Goal: Information Seeking & Learning: Learn about a topic

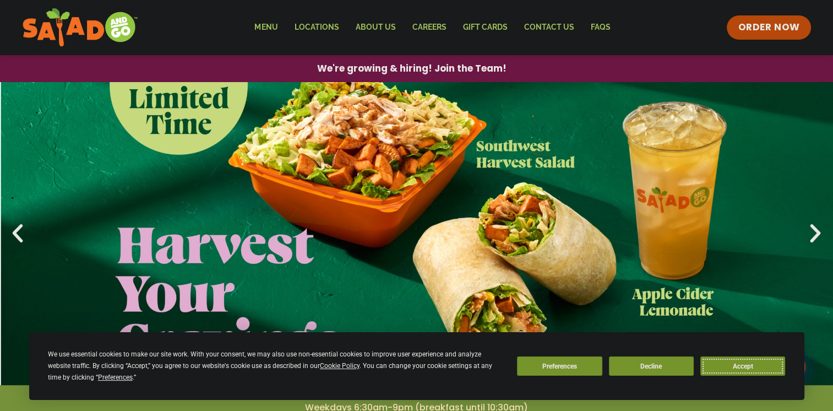
click at [715, 364] on button "Accept" at bounding box center [742, 365] width 85 height 19
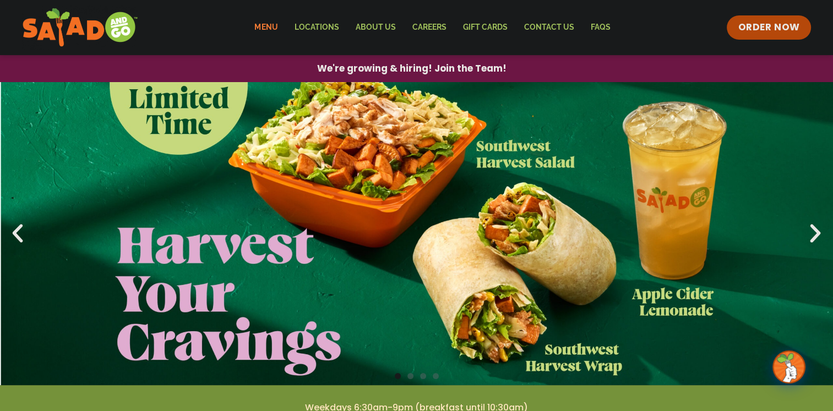
click at [273, 25] on link "Menu" at bounding box center [266, 27] width 40 height 25
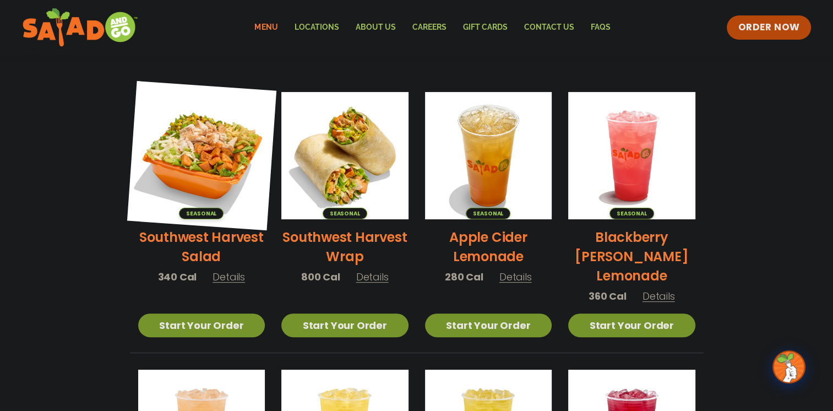
scroll to position [220, 0]
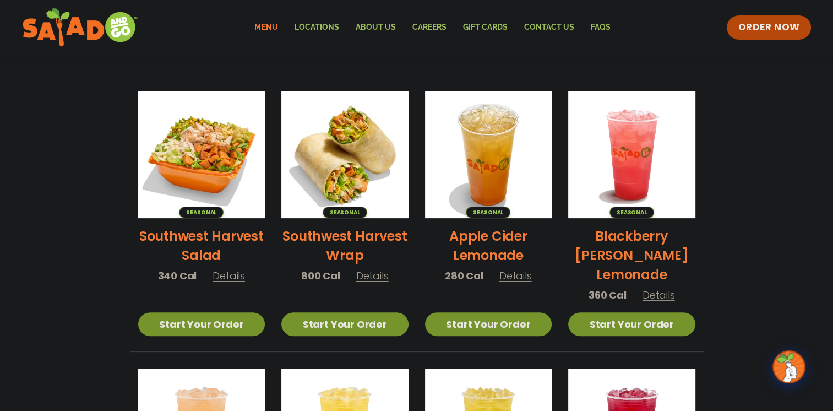
click at [174, 238] on h2 "Southwest Harvest Salad" at bounding box center [201, 245] width 127 height 39
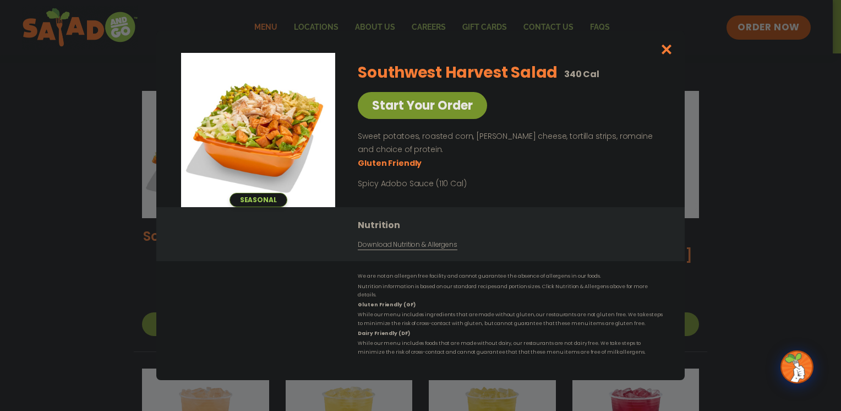
click at [381, 249] on link "Download Nutrition & Allergens" at bounding box center [407, 244] width 99 height 10
click at [87, 187] on div "Seasonal Start Your Order Southwest Harvest Salad 340 Cal Start Your Order Swee…" at bounding box center [420, 205] width 841 height 411
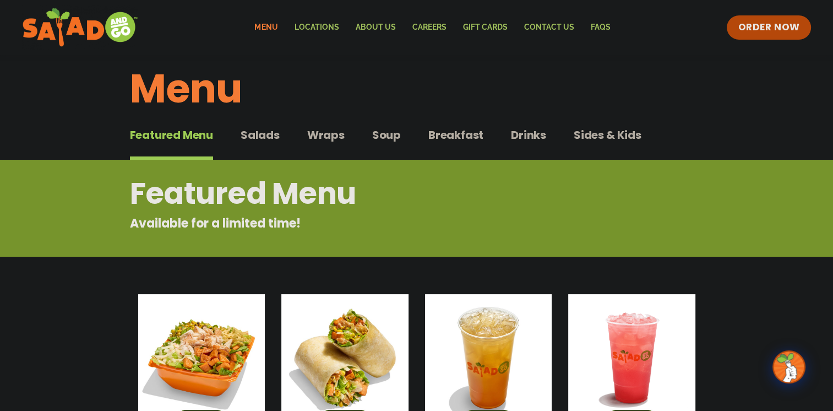
scroll to position [0, 0]
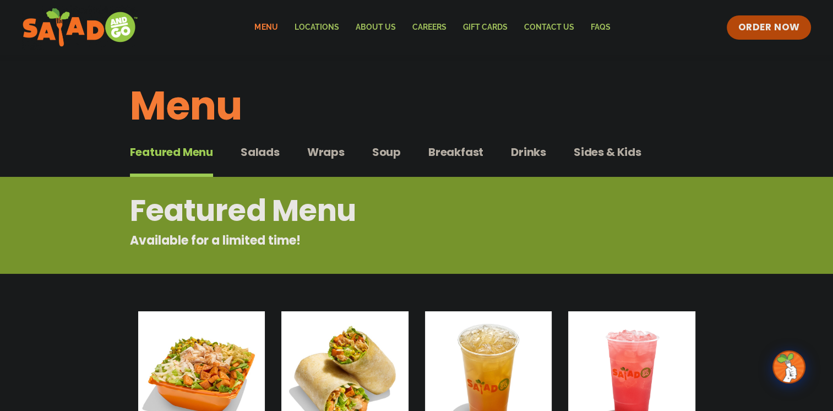
click at [266, 155] on span "Salads" at bounding box center [260, 152] width 39 height 17
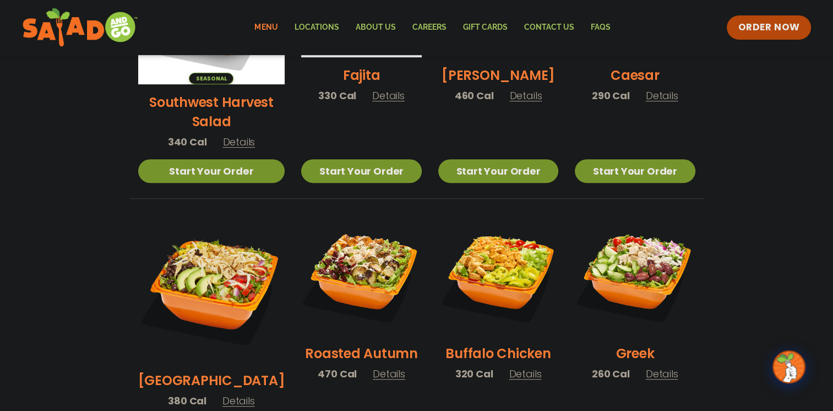
scroll to position [495, 0]
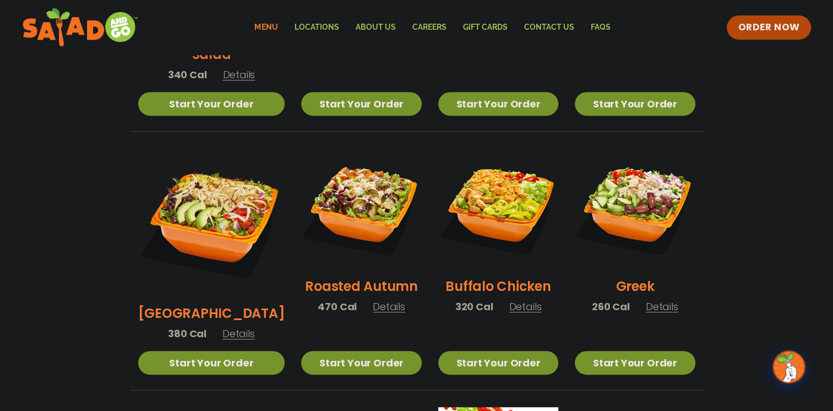
click at [383, 299] on span "Details" at bounding box center [389, 306] width 32 height 14
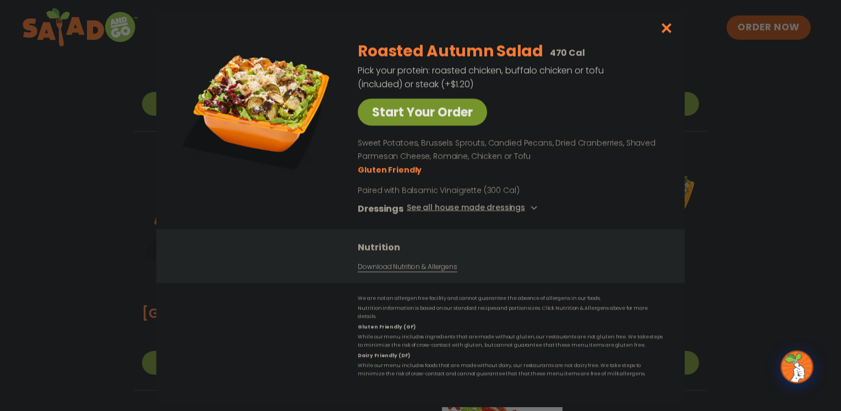
click at [53, 244] on div "Start Your Order Roasted Autumn Salad 470 Cal Pick your protein: roasted chicke…" at bounding box center [420, 205] width 841 height 411
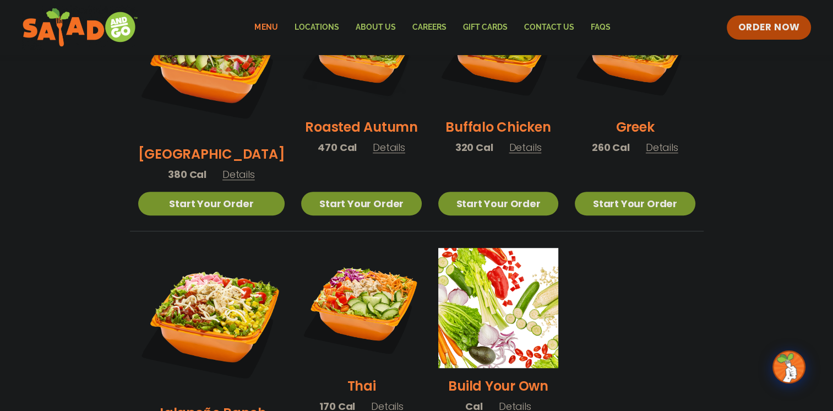
scroll to position [661, 0]
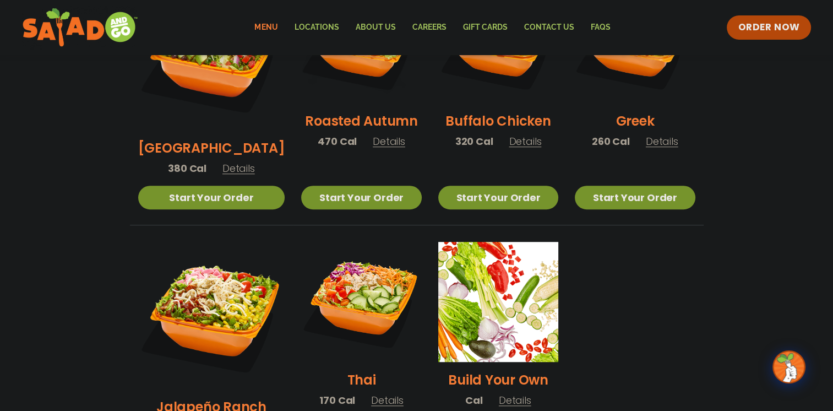
click at [371, 393] on span "Details" at bounding box center [387, 400] width 32 height 14
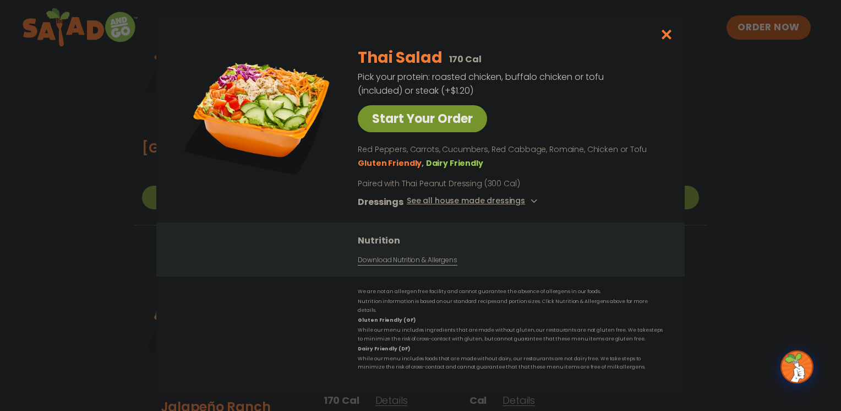
click at [103, 228] on div "Start Your Order Thai Salad 170 Cal Pick your protein: roasted chicken, buffalo…" at bounding box center [420, 205] width 841 height 411
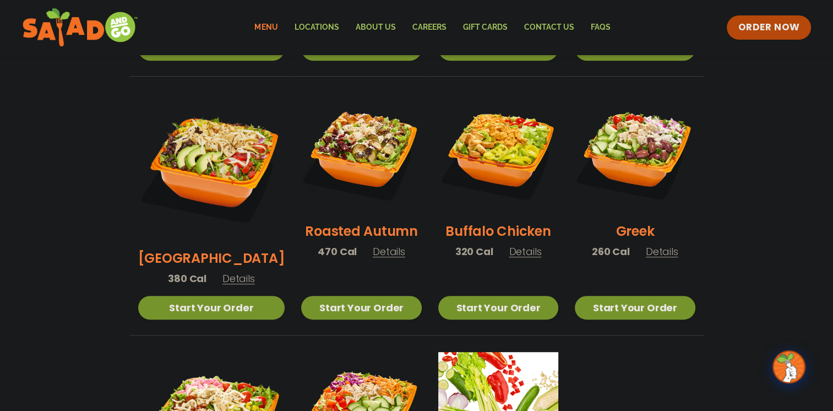
scroll to position [495, 0]
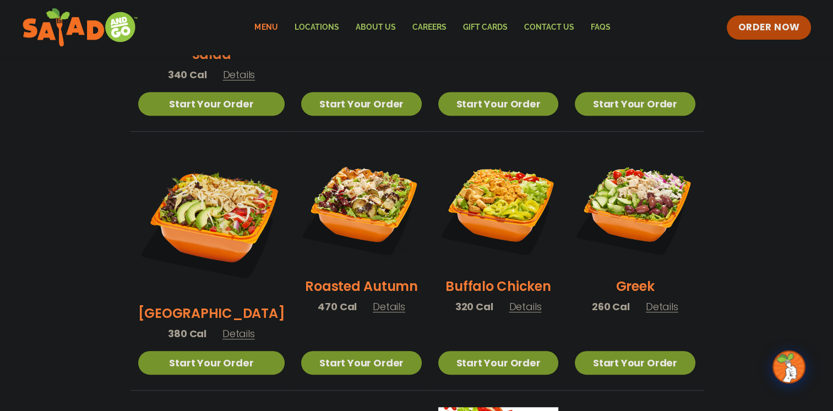
click at [653, 299] on span "Details" at bounding box center [662, 306] width 32 height 14
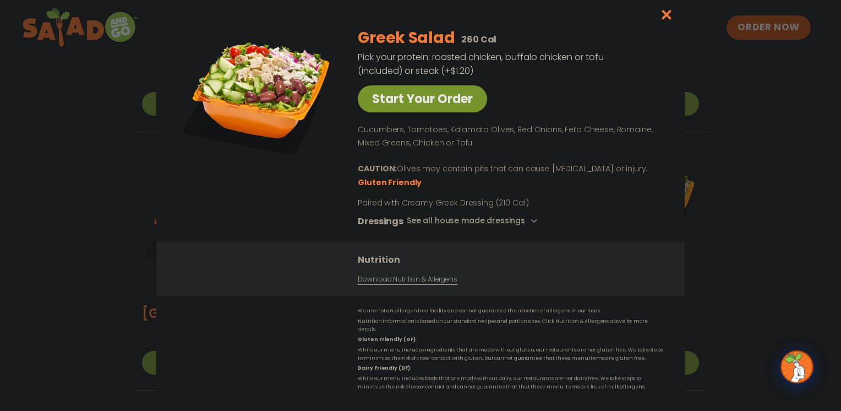
click at [728, 229] on div "Start Your Order Greek Salad 260 Cal Pick your protein: roasted chicken, buffal…" at bounding box center [420, 205] width 841 height 411
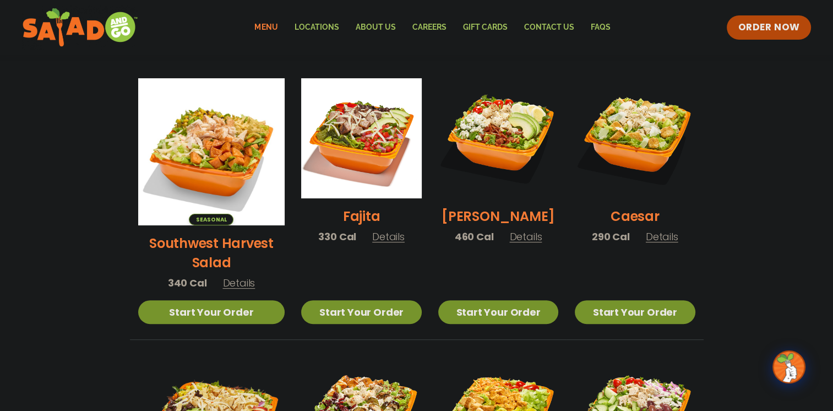
scroll to position [275, 0]
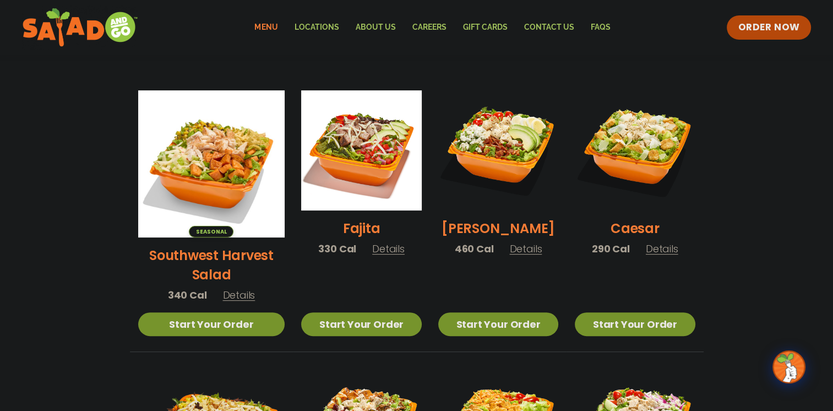
click at [664, 254] on span "Details" at bounding box center [662, 249] width 32 height 14
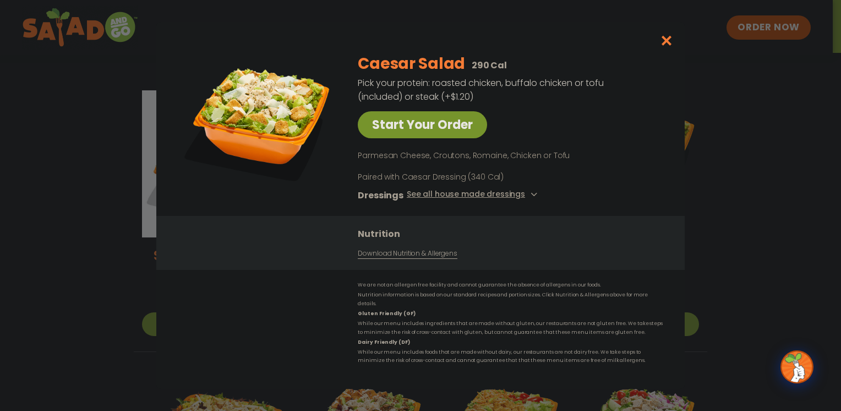
click at [826, 172] on div "Start Your Order Caesar Salad 290 Cal Pick your protein: roasted chicken, buffa…" at bounding box center [420, 205] width 841 height 411
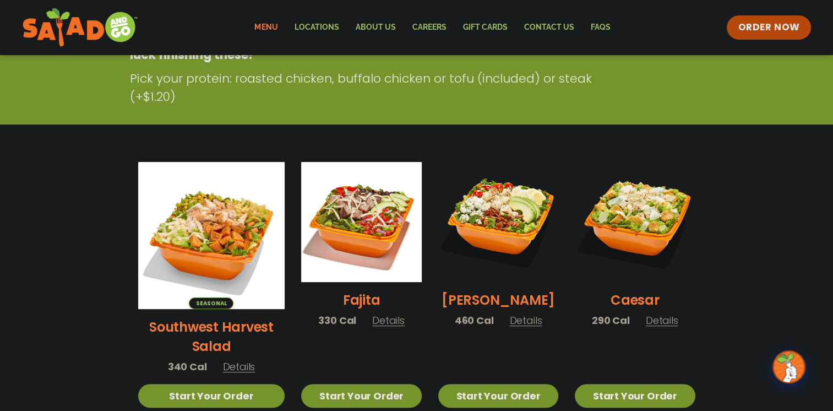
scroll to position [34, 0]
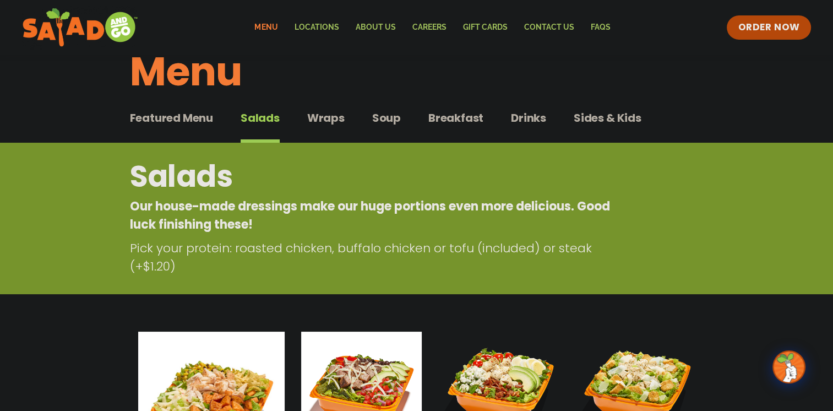
click at [325, 108] on div "Featured Menu Featured Menu Salads Salads Wraps Wraps Soup Soup Breakfast Break…" at bounding box center [417, 124] width 574 height 37
click at [329, 118] on span "Wraps" at bounding box center [325, 118] width 37 height 17
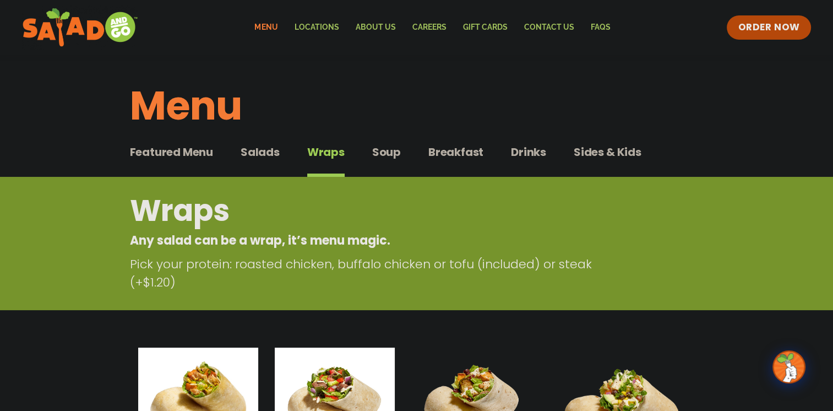
click at [249, 160] on button "Salads Salads" at bounding box center [260, 161] width 39 height 34
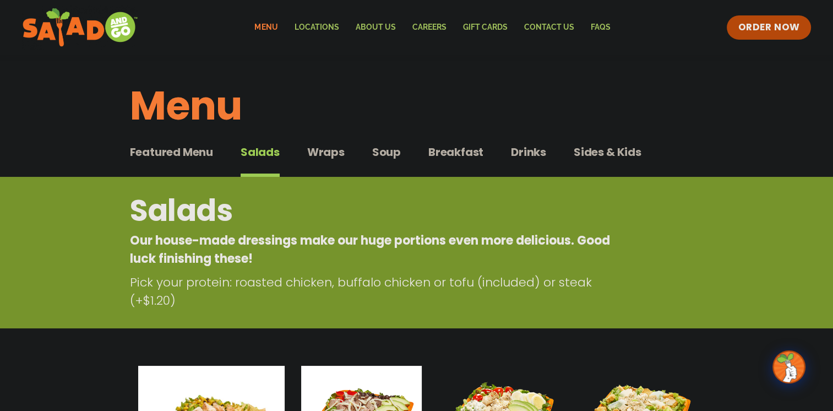
click at [377, 153] on span "Soup" at bounding box center [386, 152] width 29 height 17
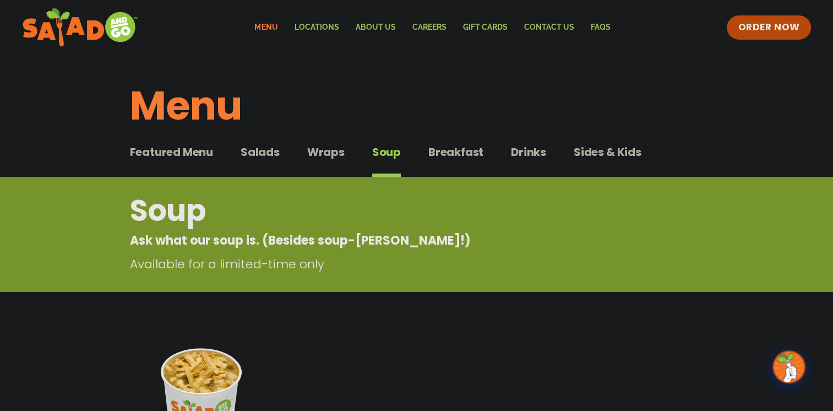
click at [461, 157] on span "Breakfast" at bounding box center [455, 152] width 55 height 17
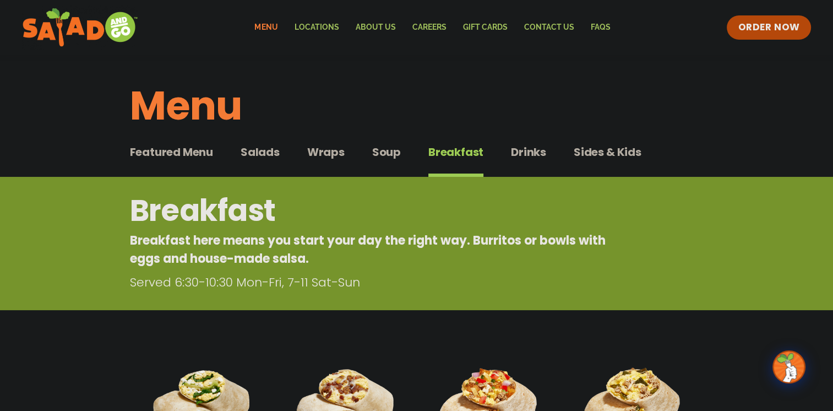
scroll to position [55, 0]
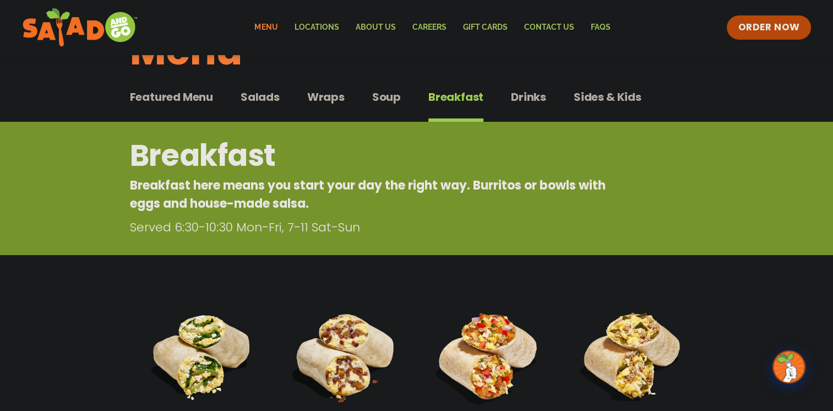
click at [533, 101] on span "Drinks" at bounding box center [528, 97] width 35 height 17
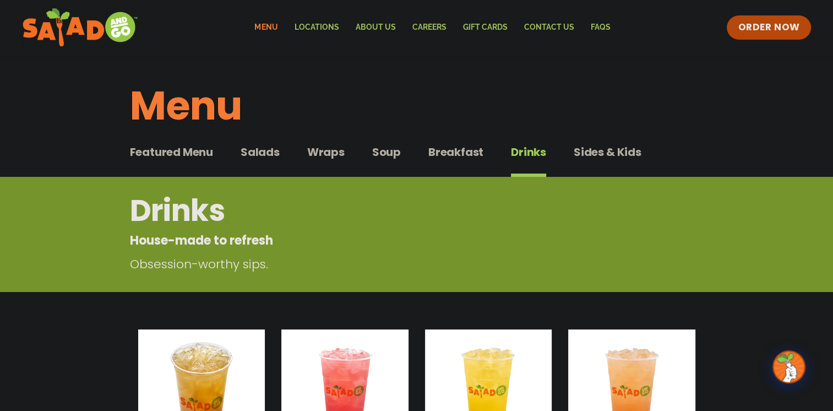
click at [636, 155] on span "Sides & Kids" at bounding box center [608, 152] width 68 height 17
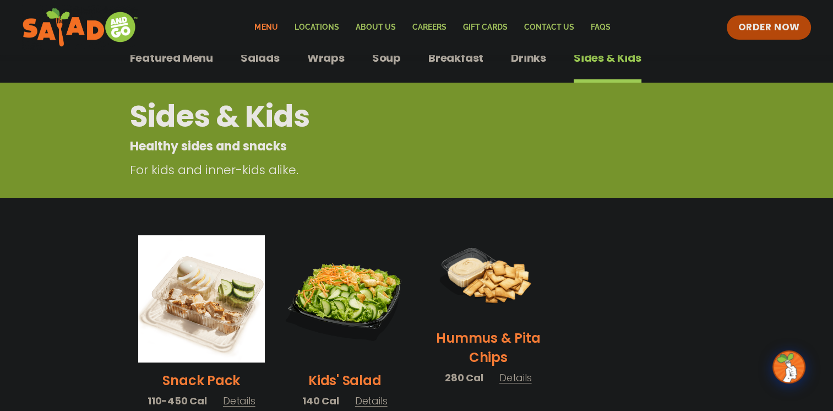
scroll to position [55, 0]
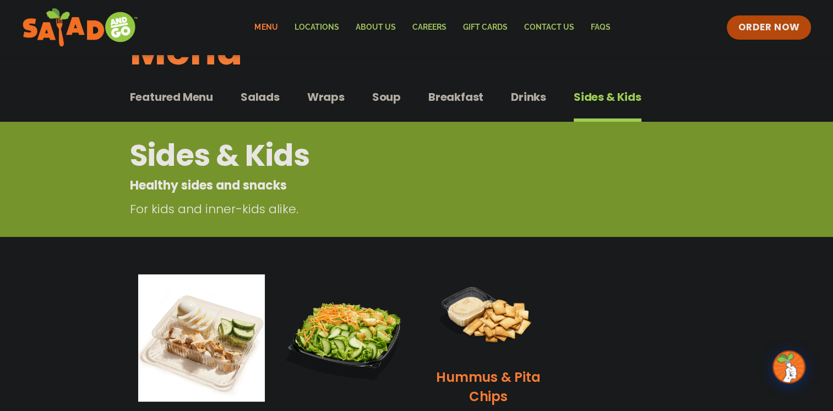
click at [255, 86] on div "Featured Menu Featured Menu Salads Salads Wraps Wraps Soup Soup Breakfast Break…" at bounding box center [417, 103] width 574 height 37
click at [252, 94] on span "Salads" at bounding box center [260, 97] width 39 height 17
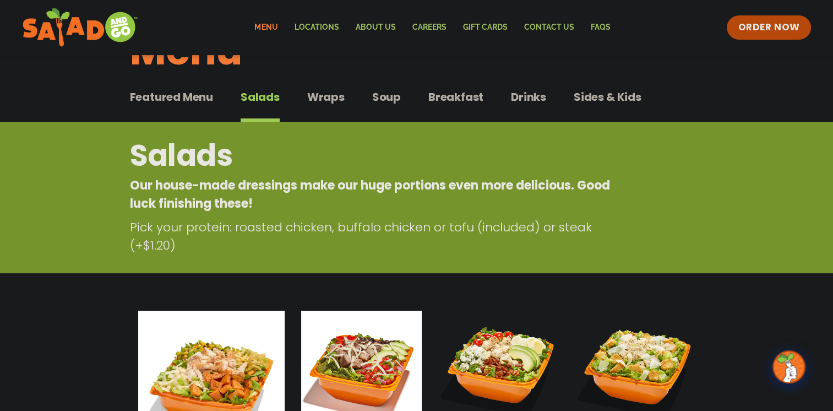
scroll to position [275, 0]
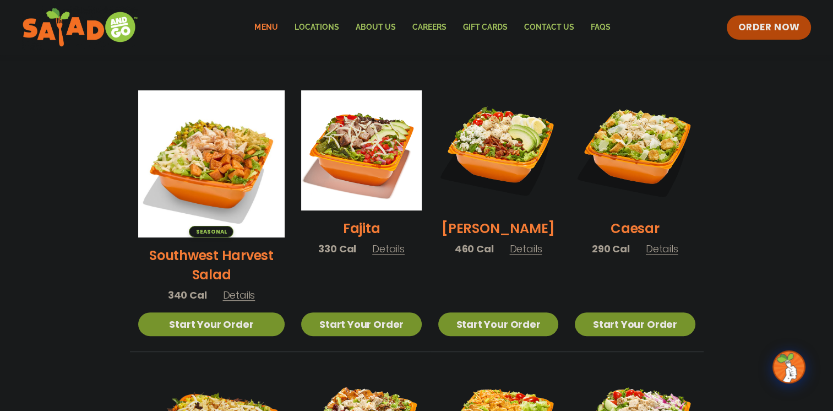
click at [222, 288] on span "Details" at bounding box center [238, 295] width 32 height 14
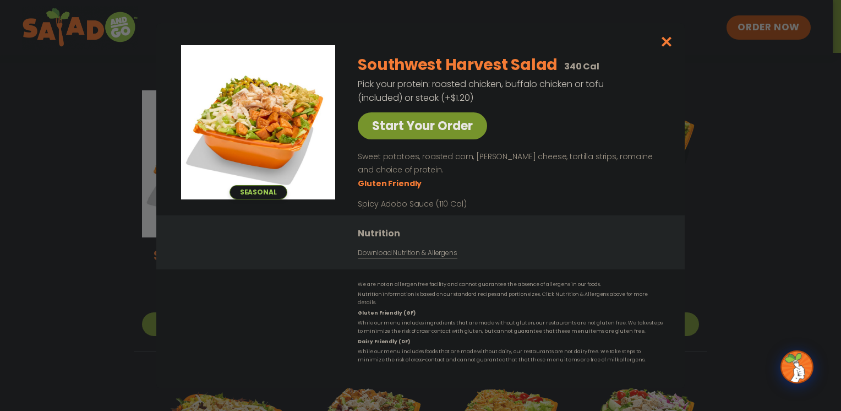
drag, startPoint x: 90, startPoint y: 273, endPoint x: 99, endPoint y: 252, distance: 22.5
click at [90, 273] on div "Seasonal Start Your Order Southwest Harvest Salad 340 Cal Pick your protein: ro…" at bounding box center [420, 205] width 841 height 411
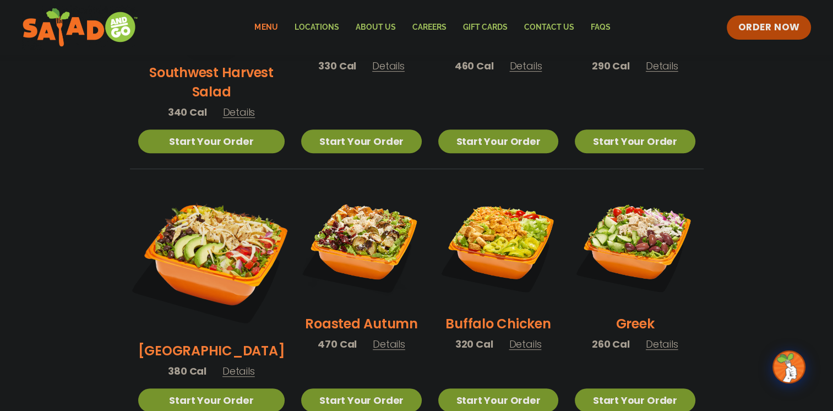
scroll to position [495, 0]
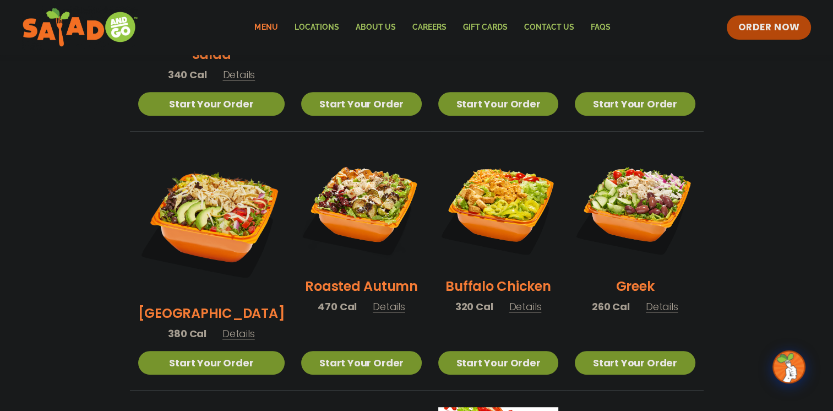
click at [373, 299] on span "Details" at bounding box center [389, 306] width 32 height 14
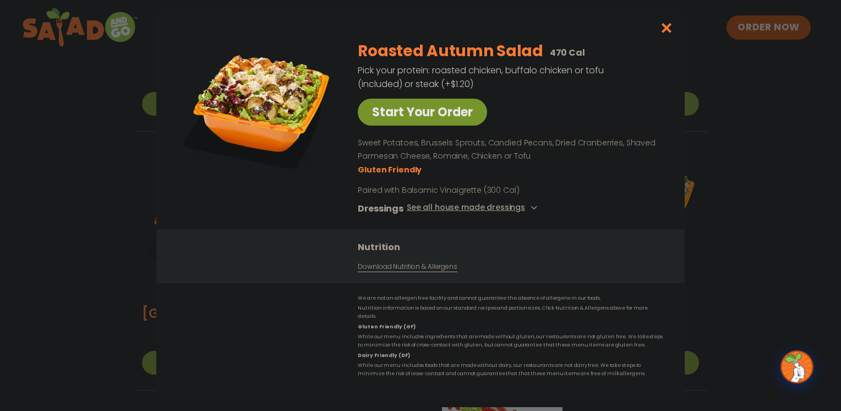
click at [88, 258] on div "Start Your Order Roasted Autumn Salad 470 Cal Pick your protein: roasted chicke…" at bounding box center [420, 205] width 841 height 411
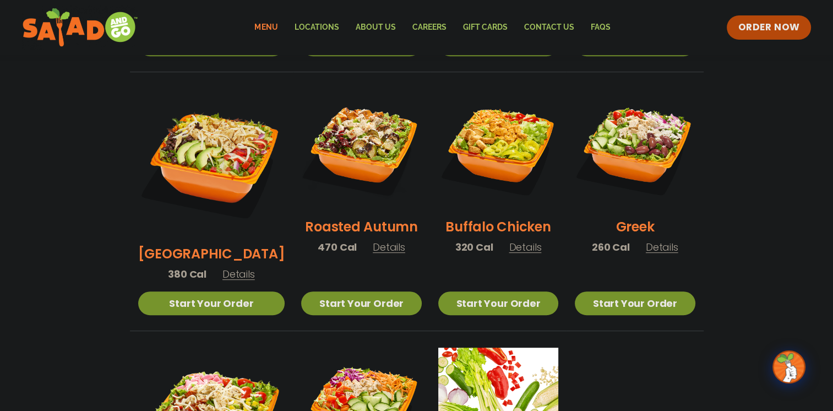
scroll to position [551, 0]
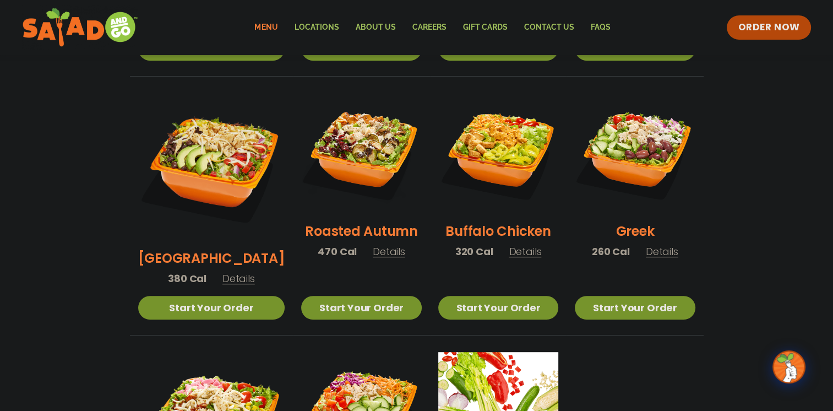
click at [511, 244] on span "Details" at bounding box center [525, 251] width 32 height 14
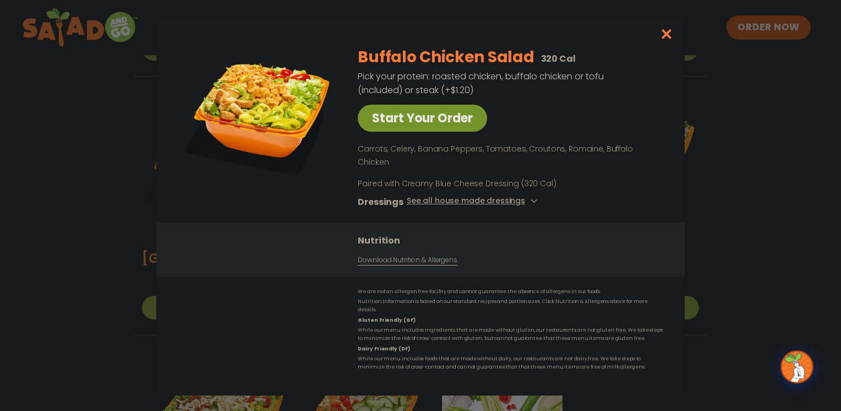
click at [762, 237] on div "Start Your Order Buffalo Chicken Salad 320 Cal Pick your protein: roasted chick…" at bounding box center [420, 205] width 841 height 411
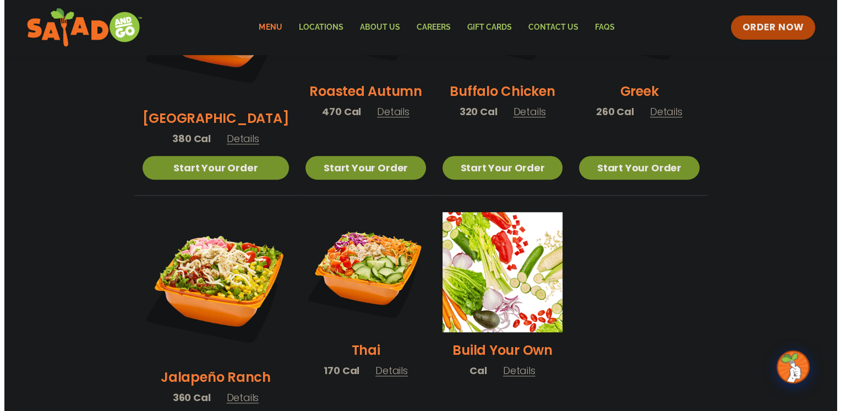
scroll to position [716, 0]
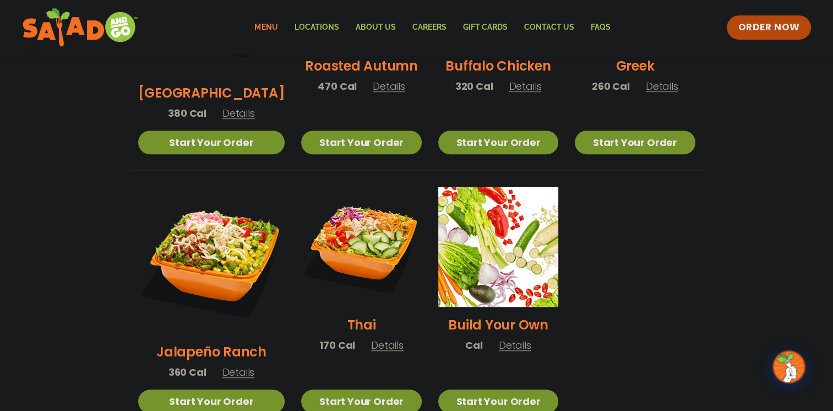
click at [222, 365] on span "Details" at bounding box center [238, 372] width 32 height 14
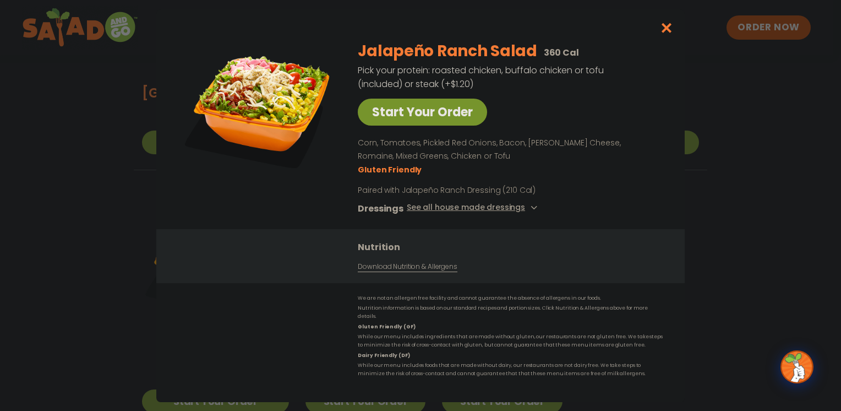
click at [108, 217] on div "Start Your Order Jalapeño Ranch Salad 360 Cal Pick your protein: roasted chicke…" at bounding box center [420, 205] width 841 height 411
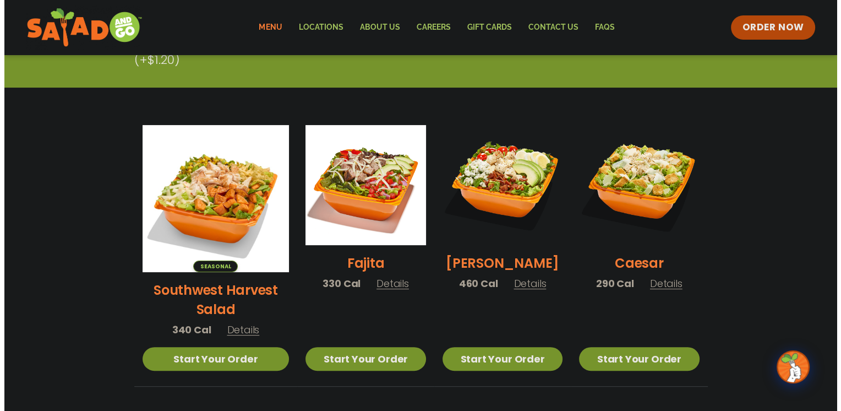
scroll to position [232, 0]
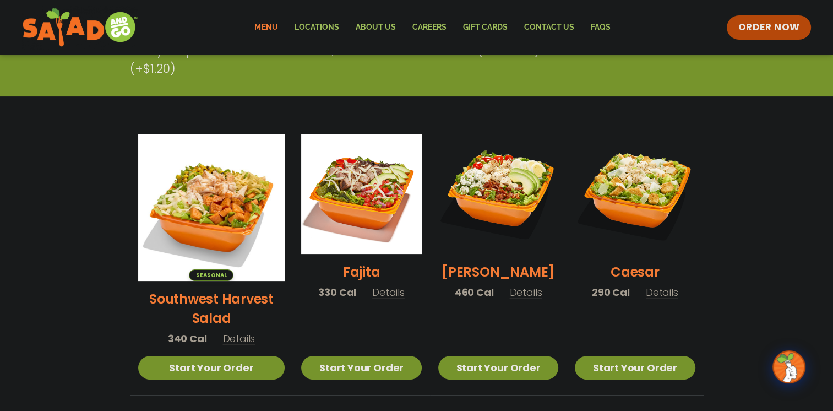
click at [379, 299] on span "Details" at bounding box center [388, 292] width 32 height 14
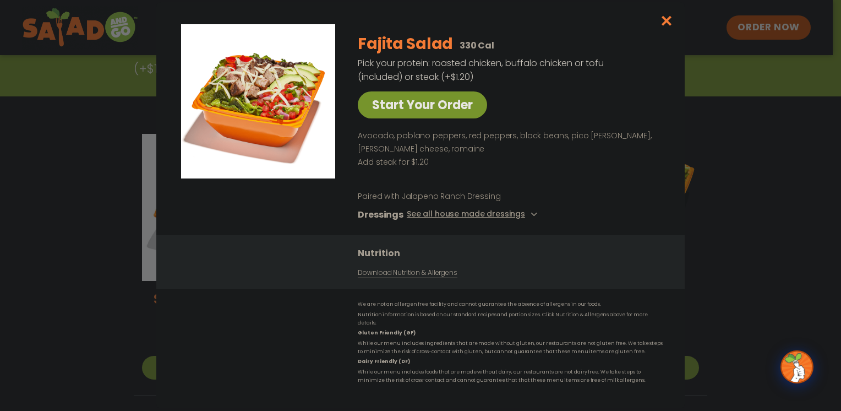
click at [85, 252] on div "Start Your Order Fajita Salad 330 Cal Pick your protein: roasted chicken, buffa…" at bounding box center [420, 205] width 841 height 411
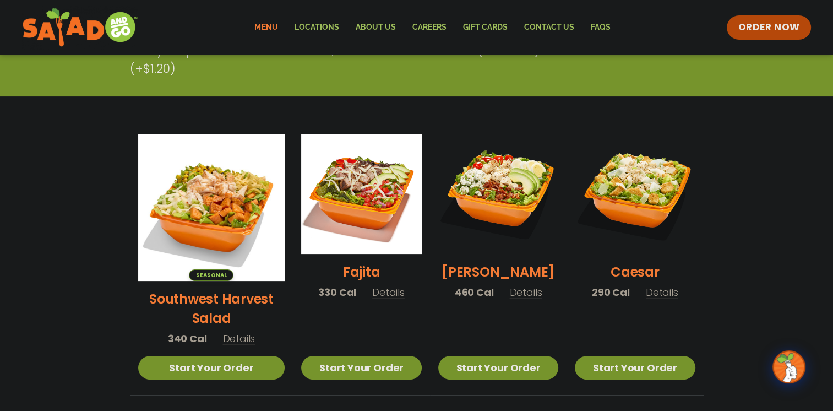
click at [513, 299] on span "Details" at bounding box center [525, 292] width 32 height 14
